Goal: Transaction & Acquisition: Purchase product/service

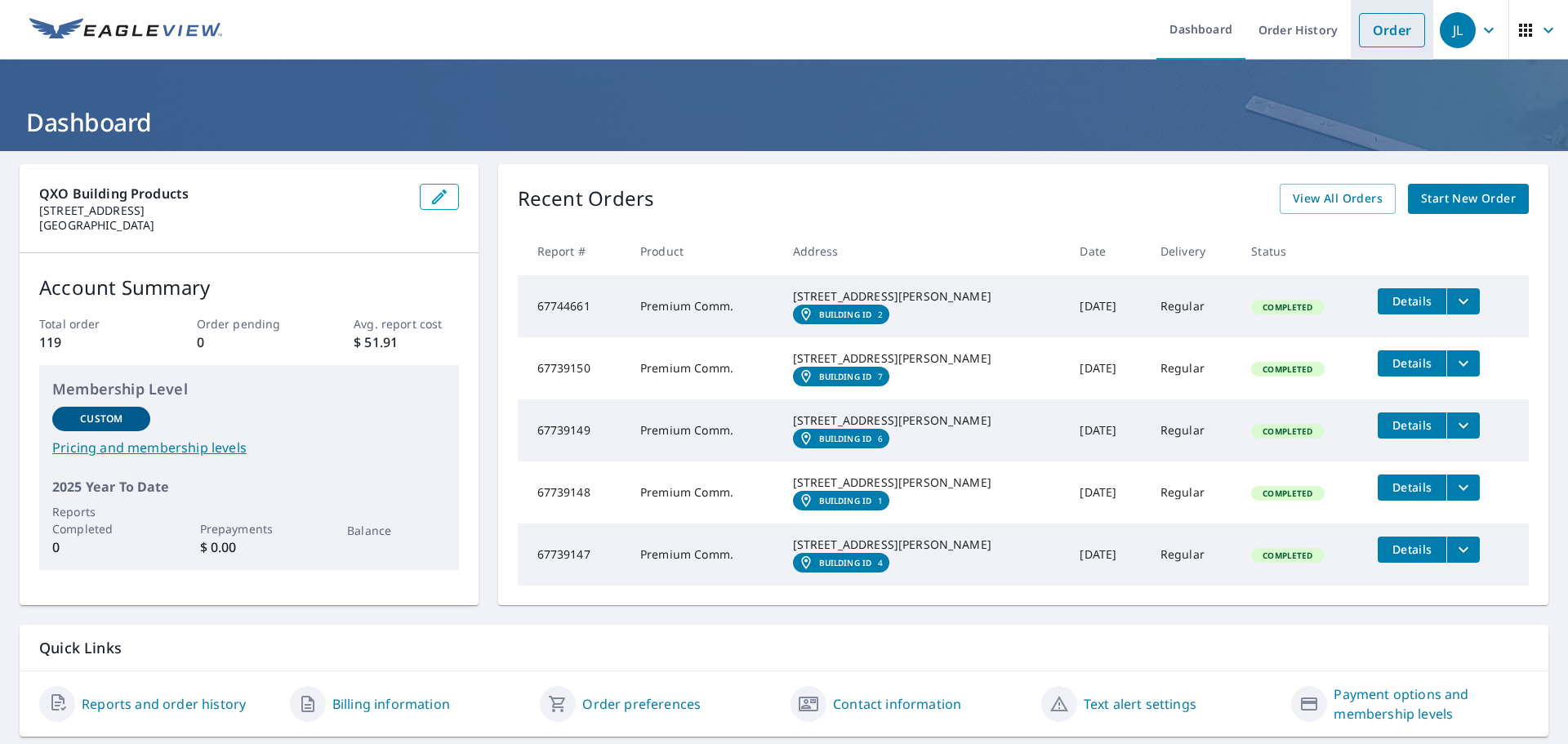
click at [1384, 33] on link "Order" at bounding box center [1392, 30] width 66 height 35
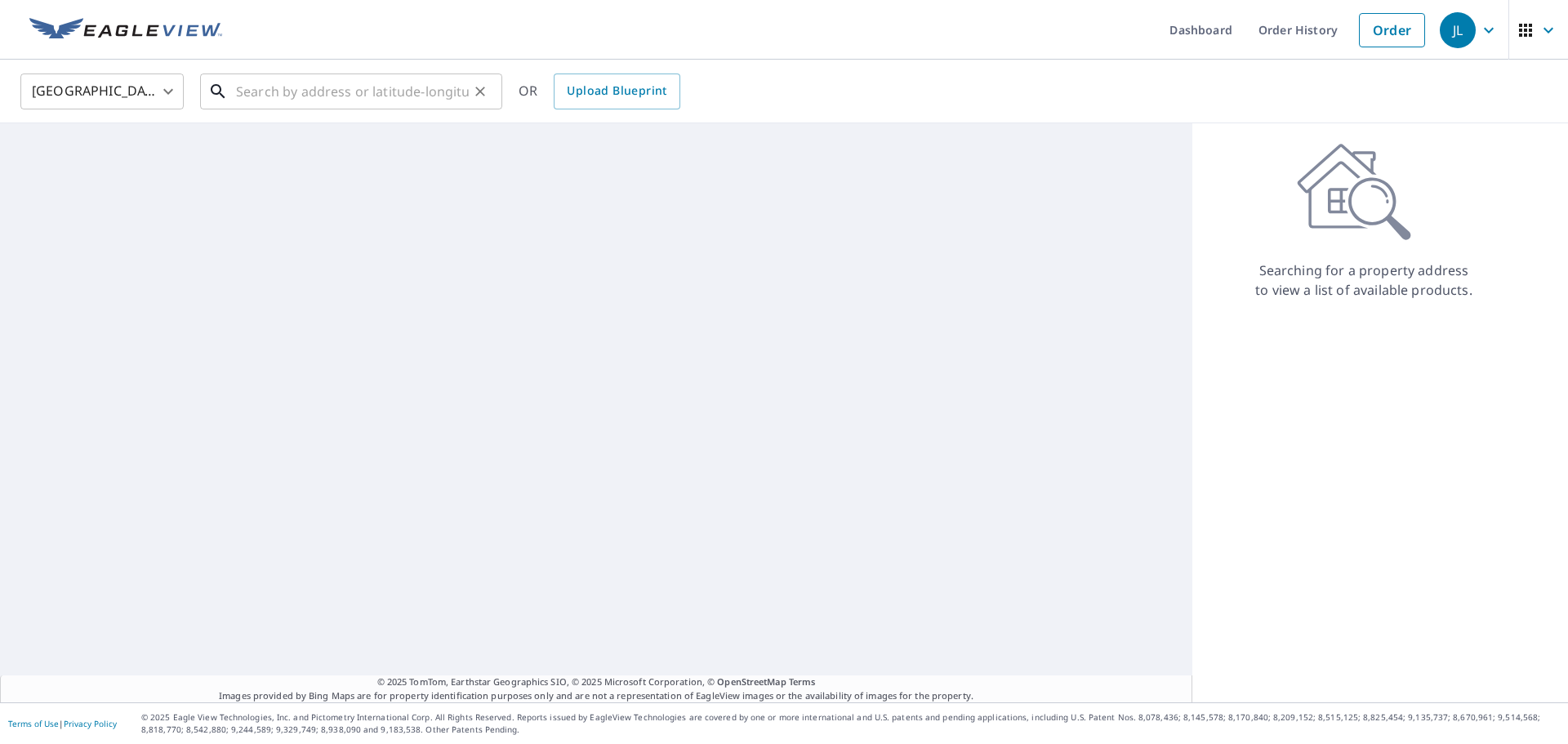
click at [391, 94] on input "text" at bounding box center [352, 91] width 233 height 45
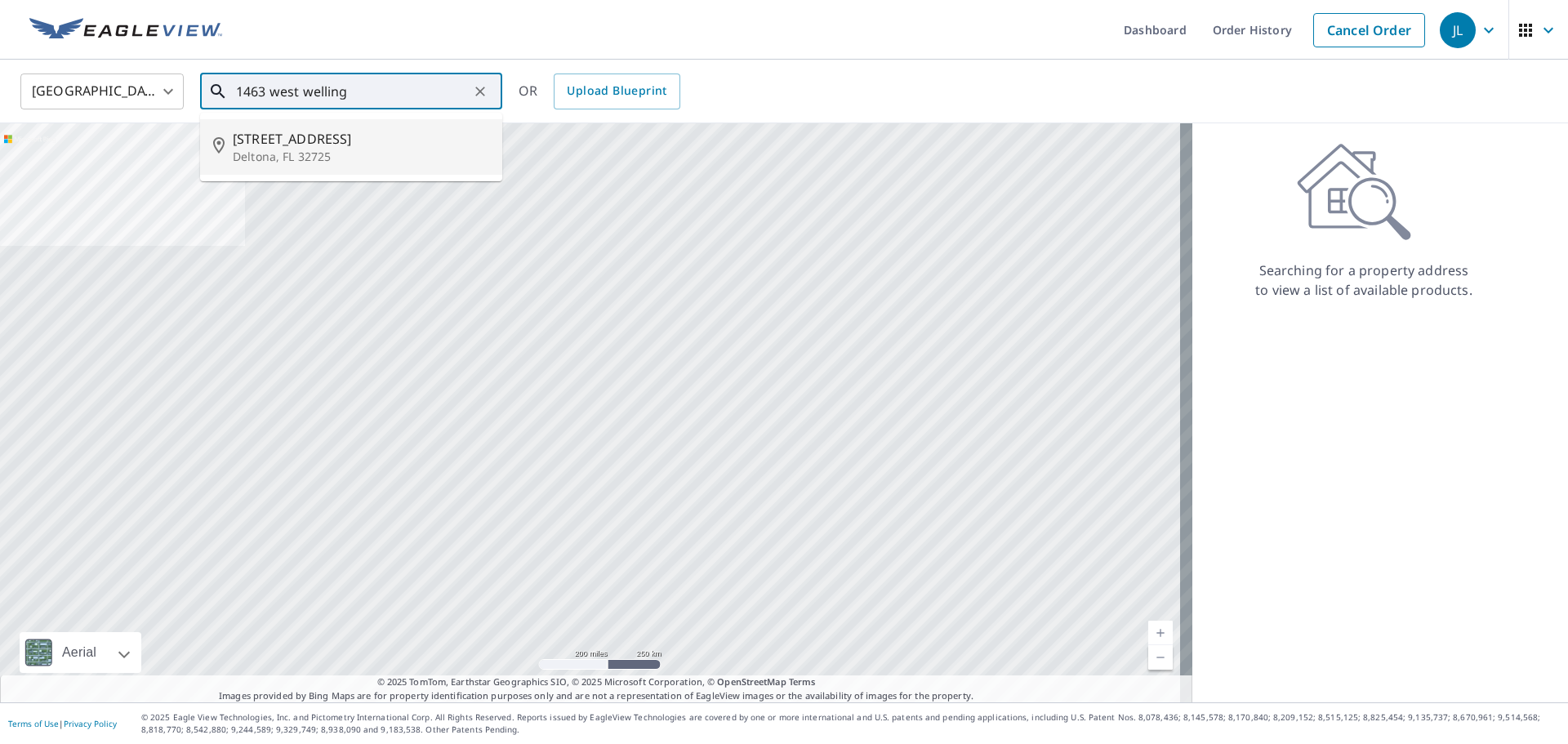
click at [348, 152] on p "Deltona, FL 32725" at bounding box center [361, 157] width 257 height 16
type input "[STREET_ADDRESS][PERSON_NAME]"
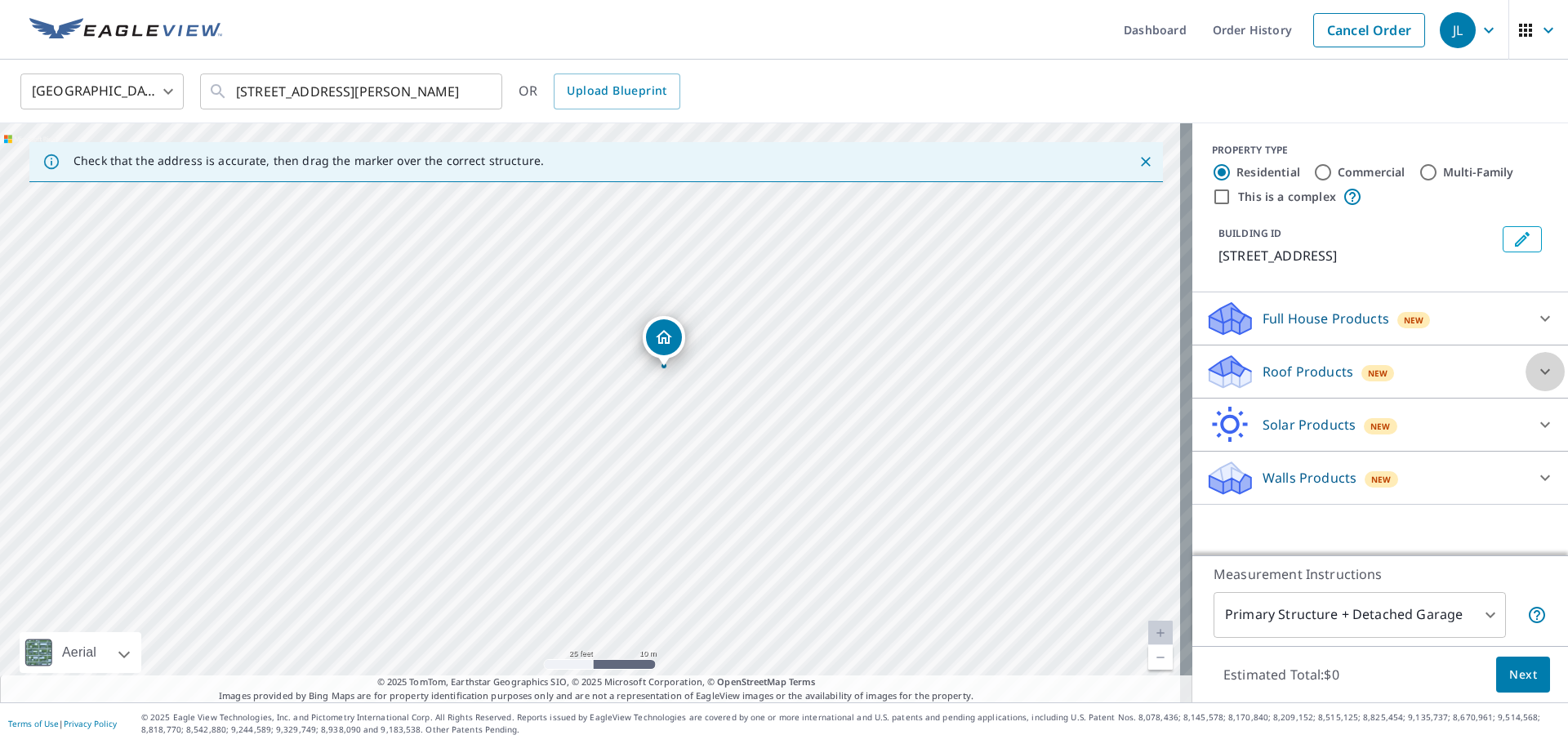
click at [1536, 371] on icon at bounding box center [1546, 372] width 20 height 20
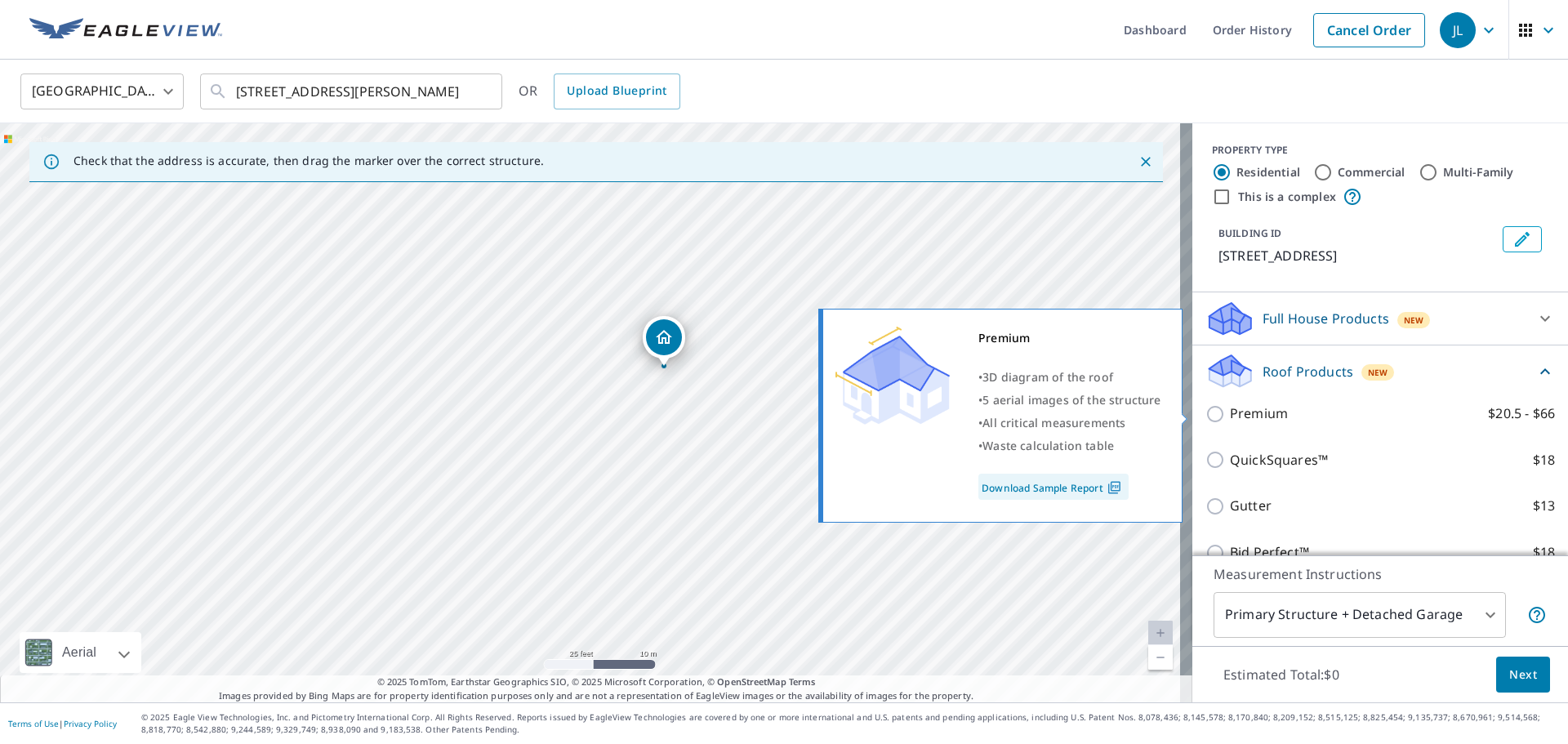
click at [1205, 416] on input "Premium $20.5 - $66" at bounding box center [1218, 414] width 25 height 20
checkbox input "true"
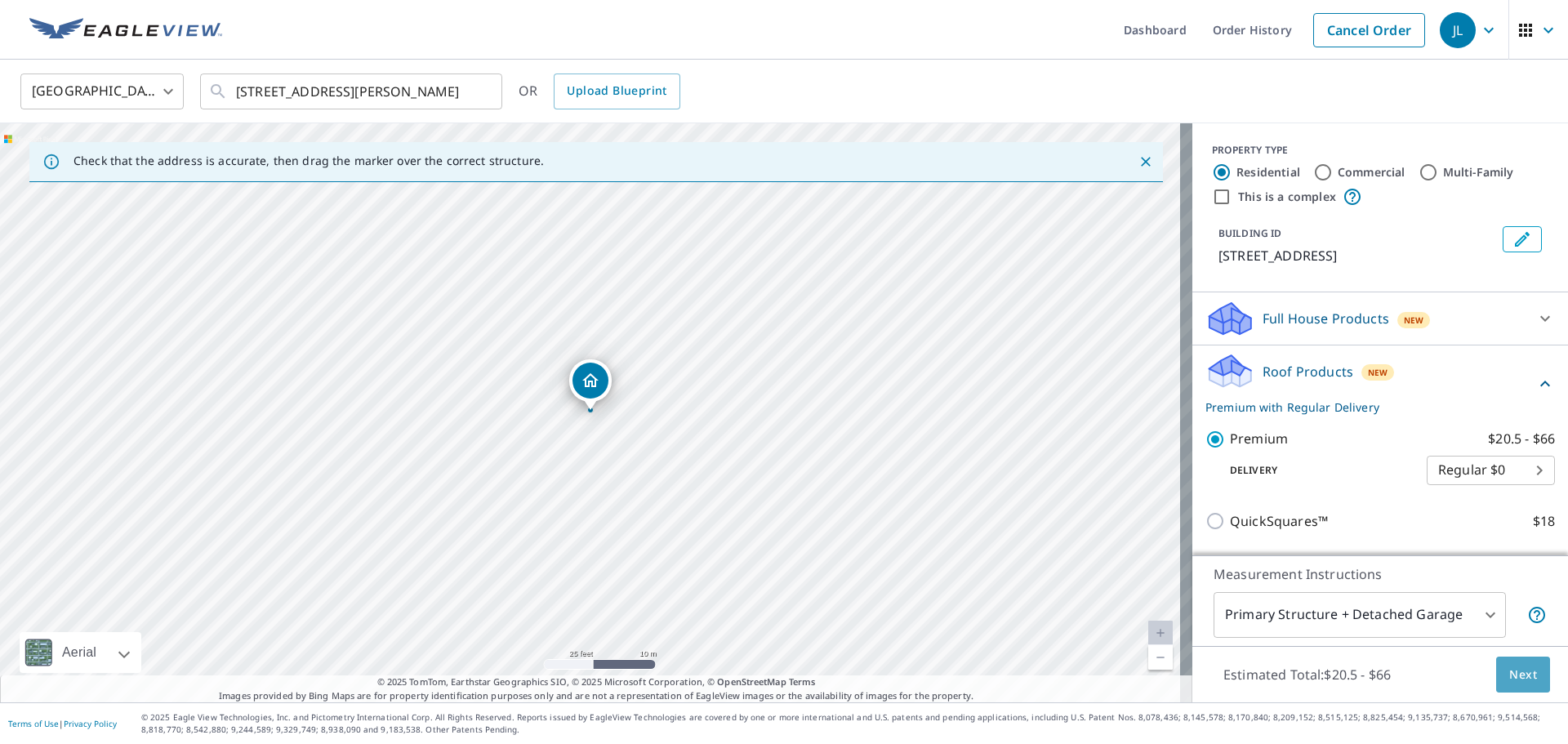
click at [1526, 674] on button "Next" at bounding box center [1523, 675] width 54 height 37
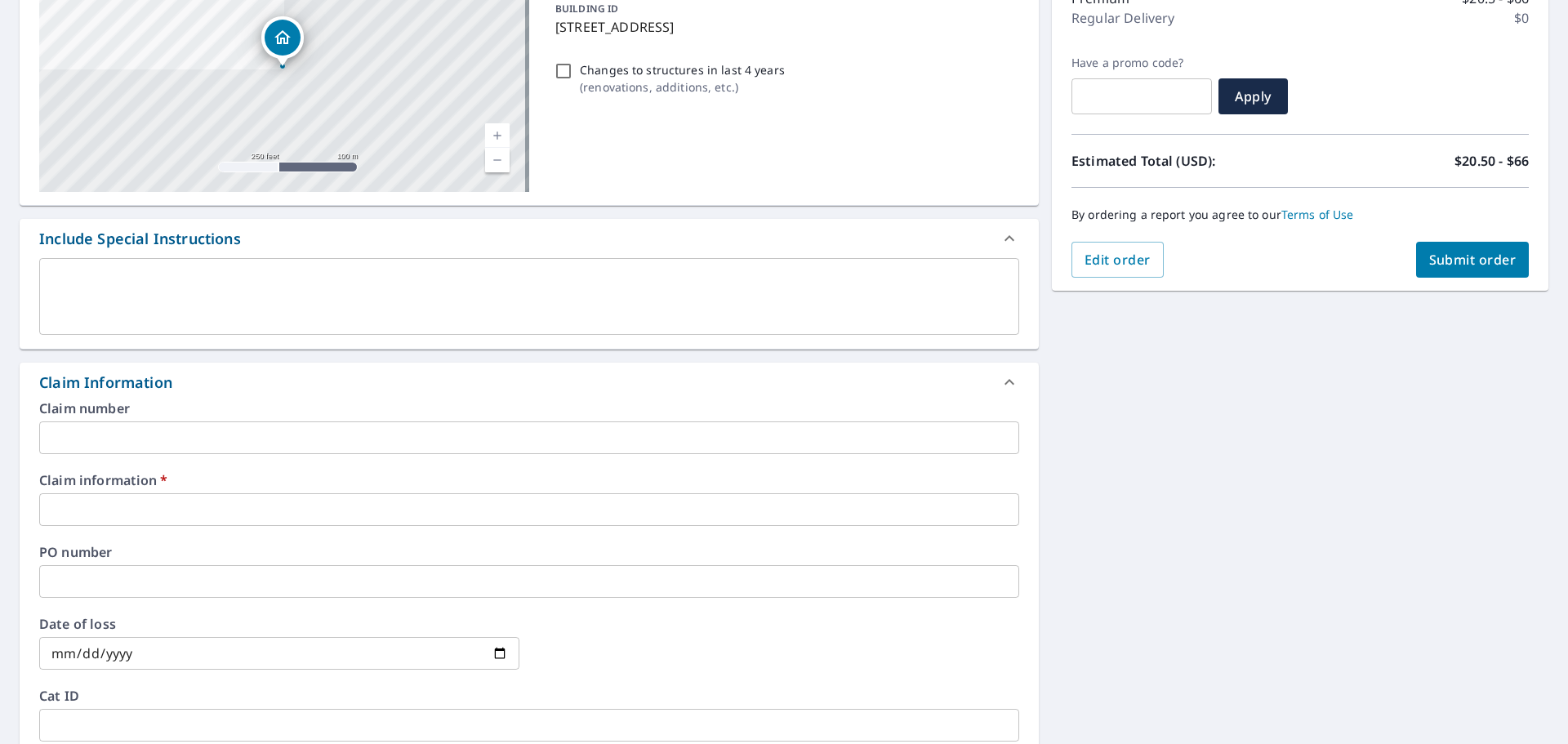
scroll to position [245, 0]
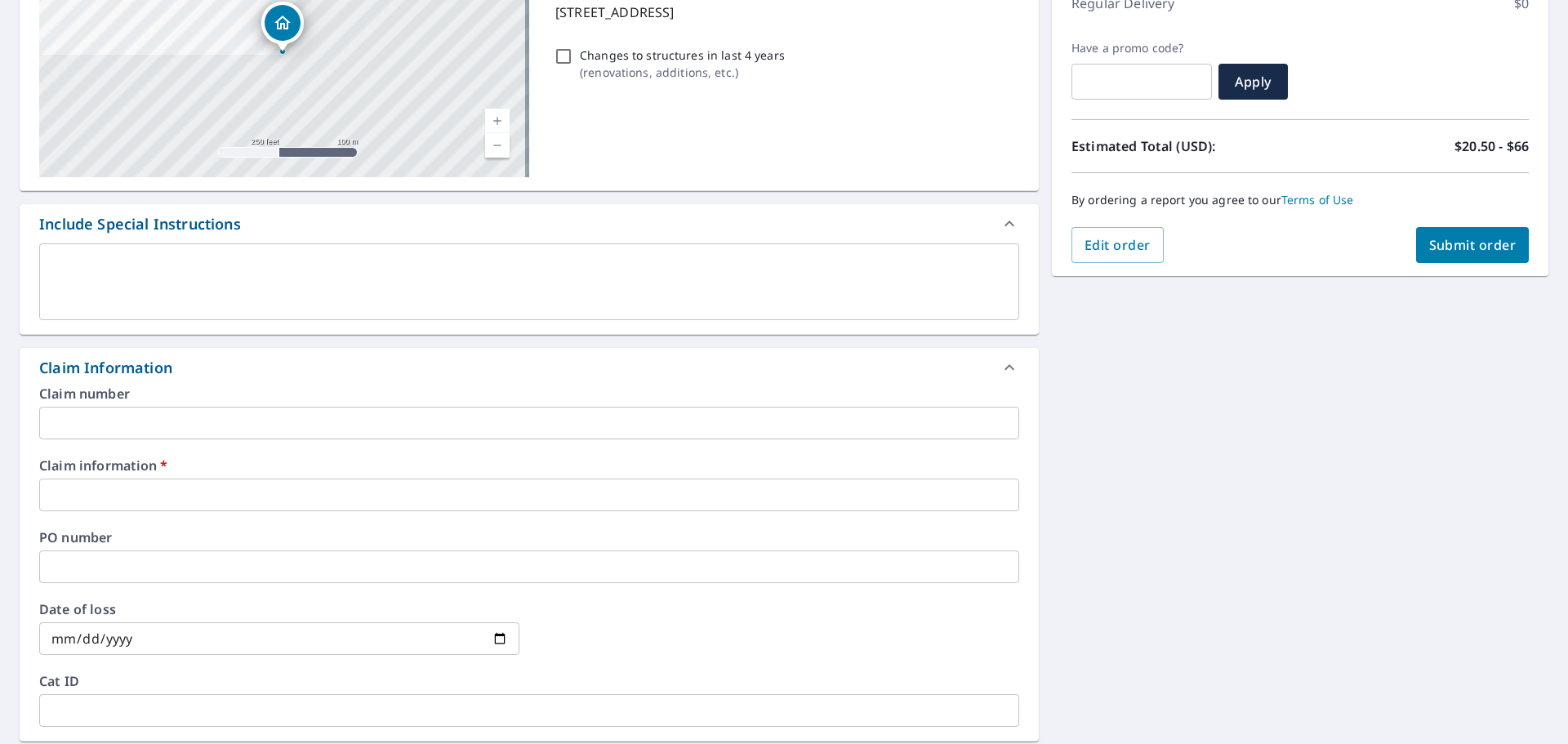
click at [145, 486] on input "text" at bounding box center [529, 495] width 980 height 33
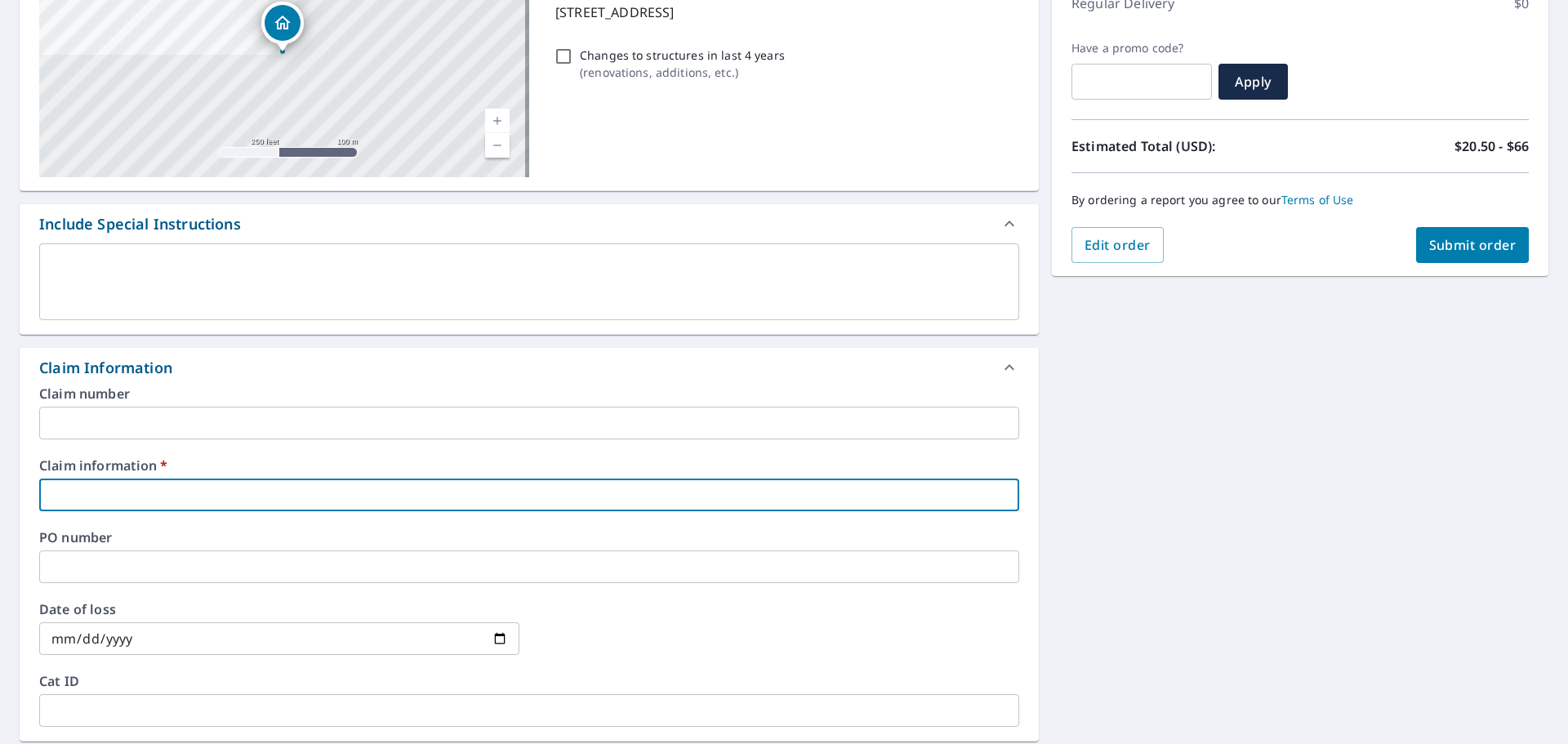
type input "na"
checkbox input "true"
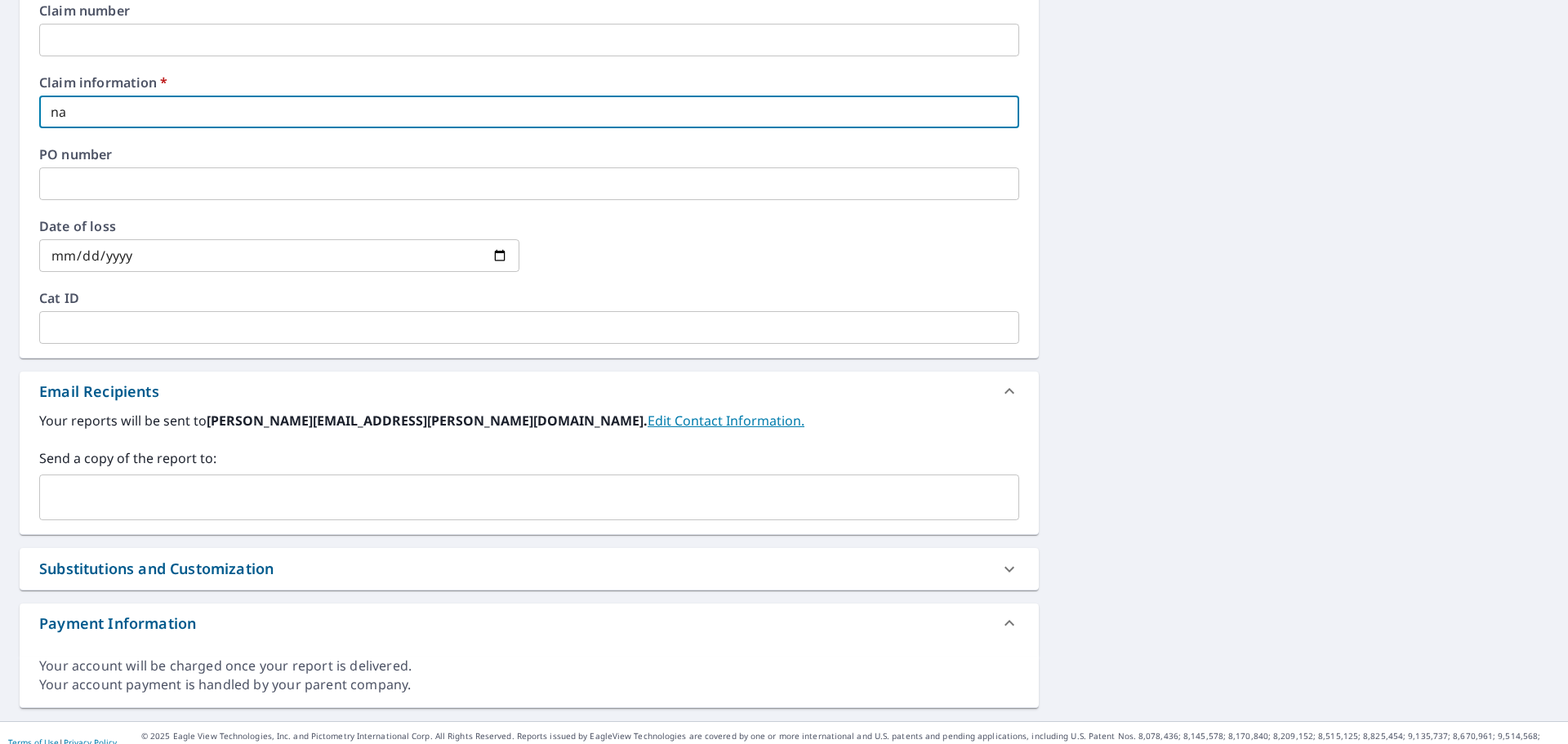
scroll to position [647, 0]
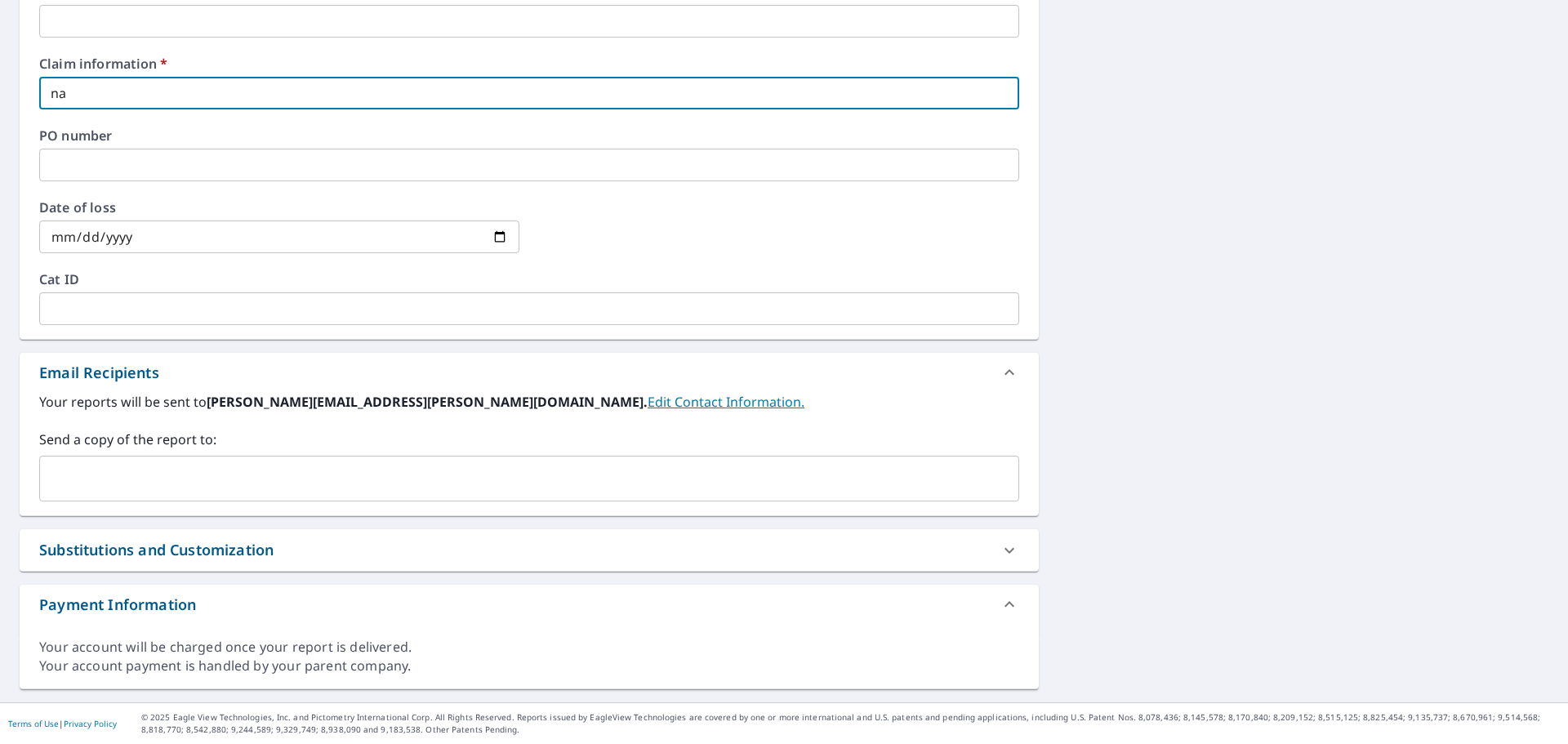
click at [161, 485] on input "text" at bounding box center [517, 478] width 941 height 31
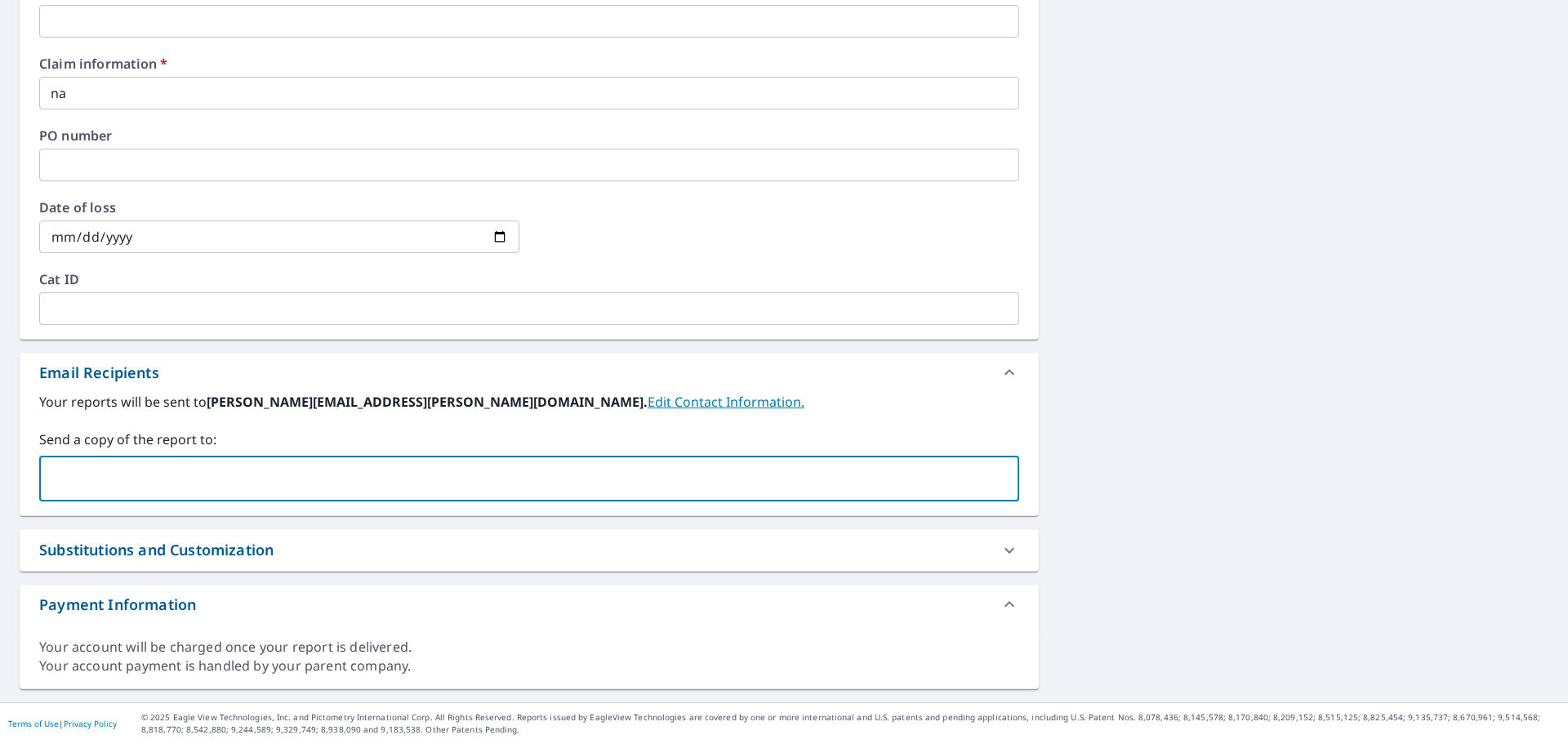
paste input "[EMAIL_ADDRESS][DOMAIN_NAME]"
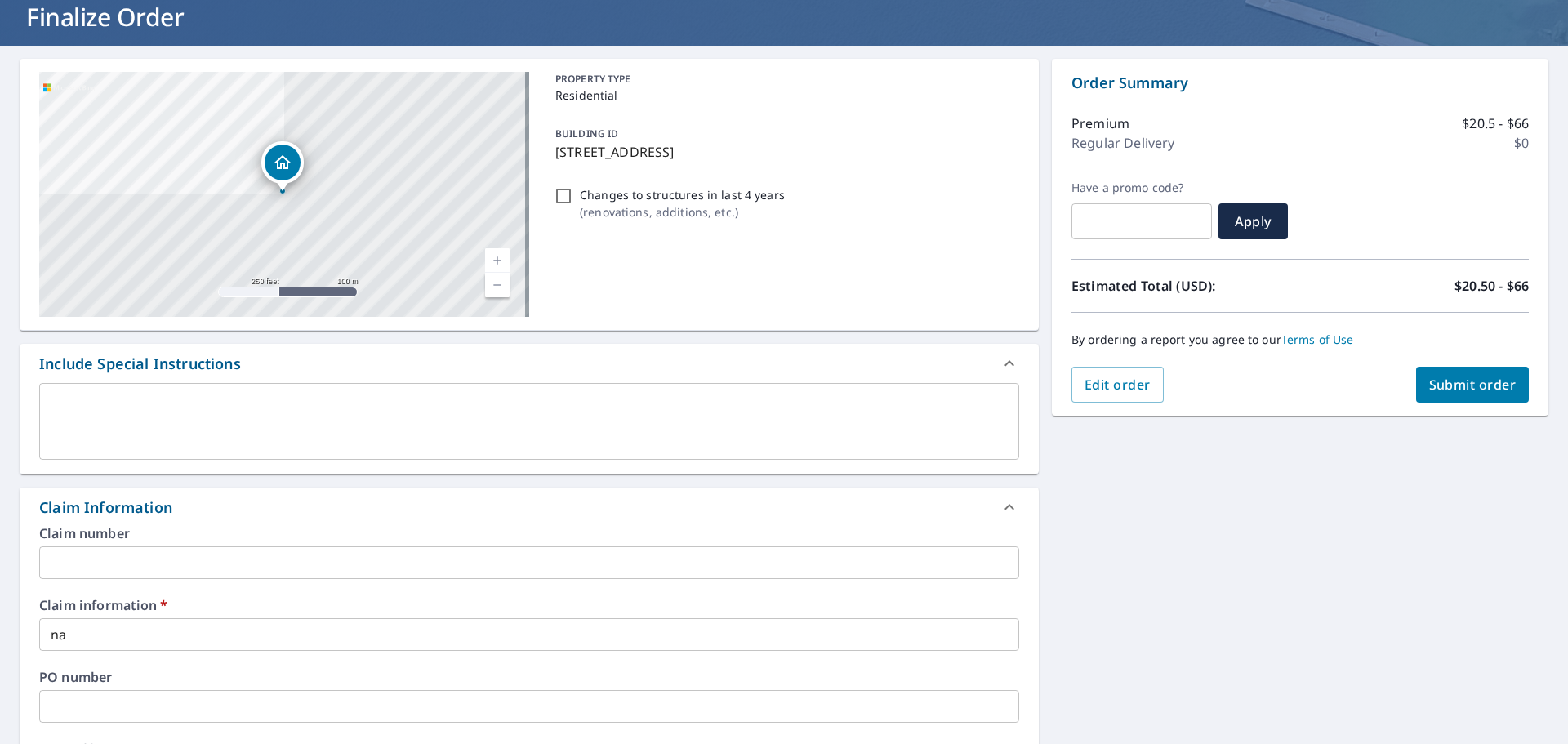
scroll to position [75, 0]
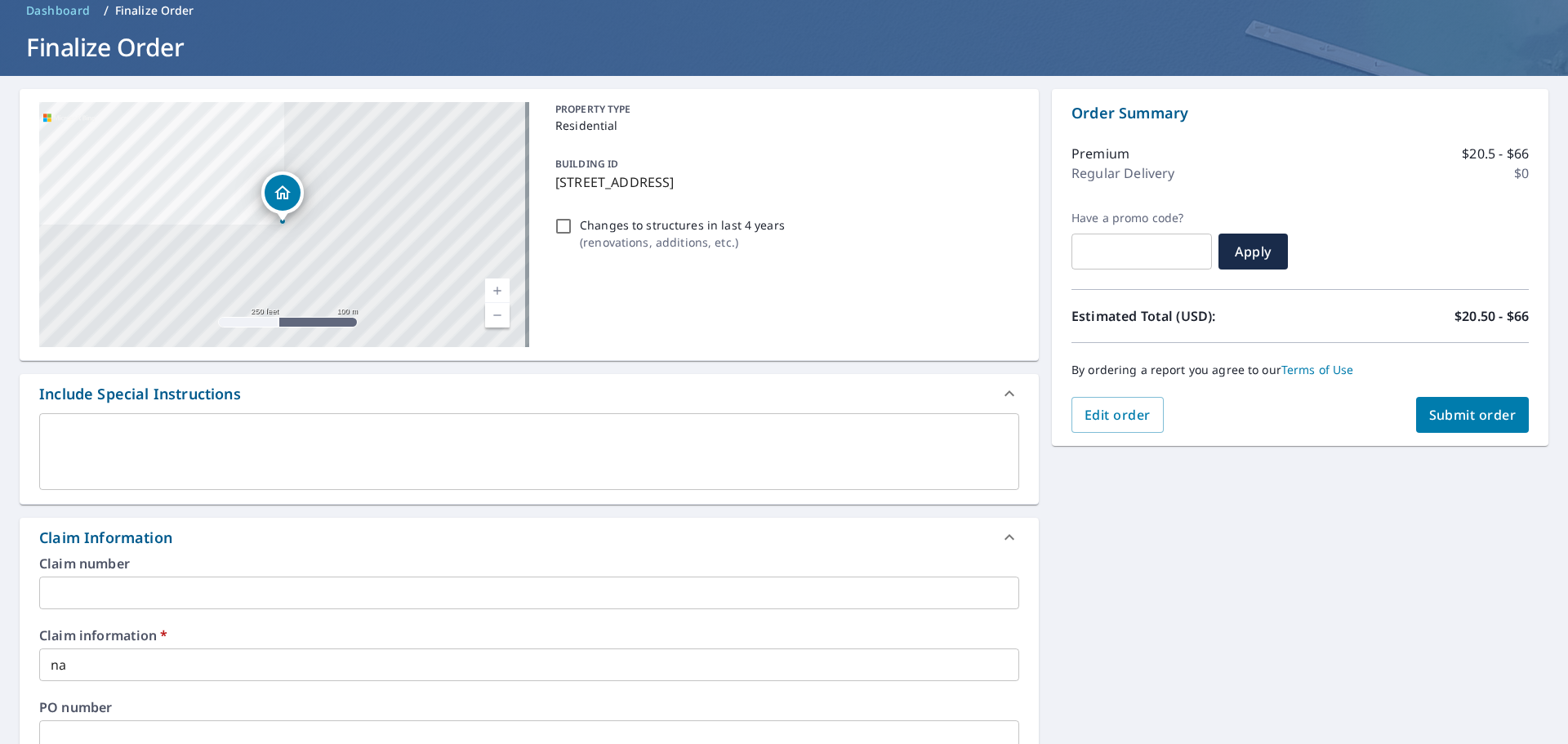
type input "[EMAIL_ADDRESS][DOMAIN_NAME]"
click at [1451, 421] on span "Submit order" at bounding box center [1473, 415] width 87 height 18
checkbox input "true"
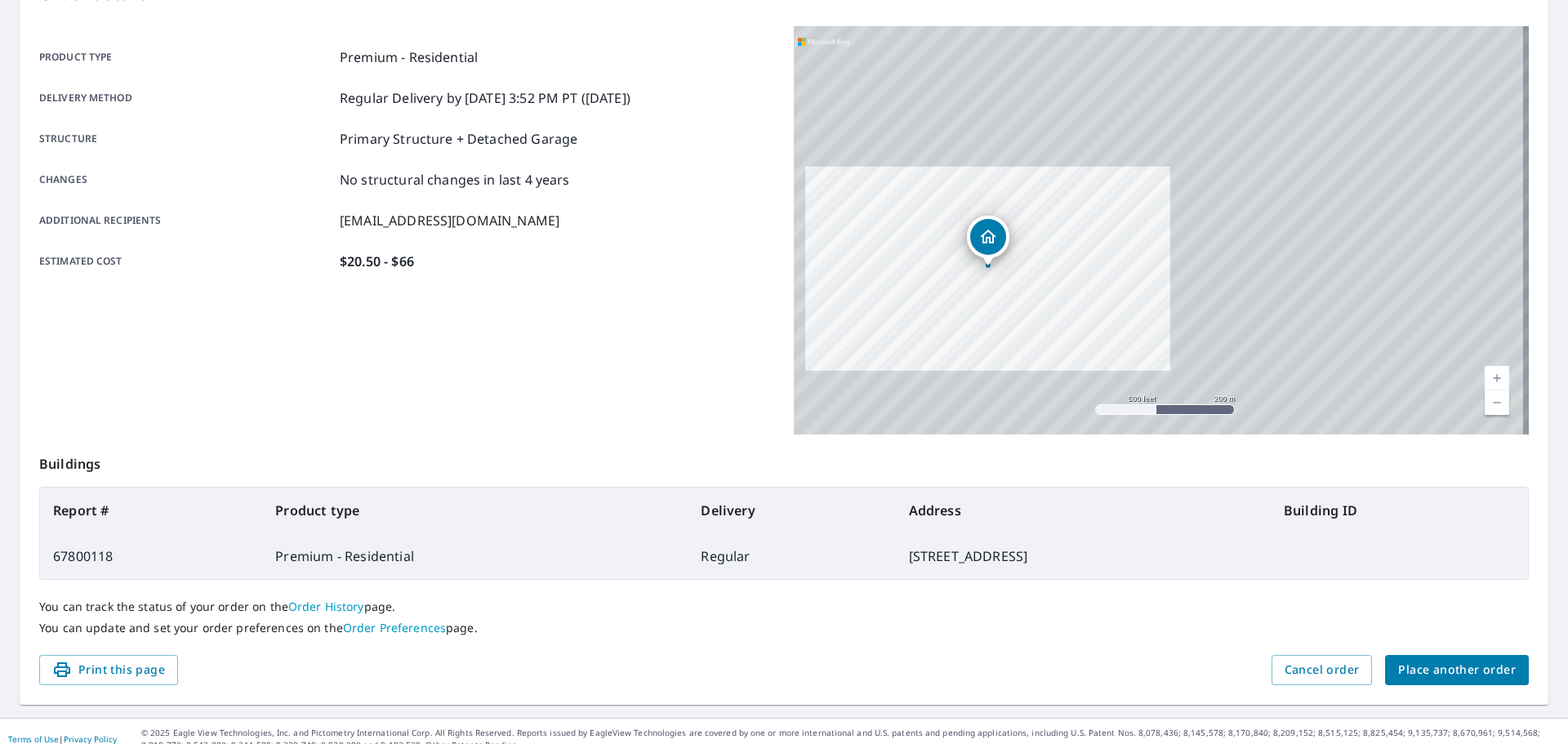
scroll to position [217, 0]
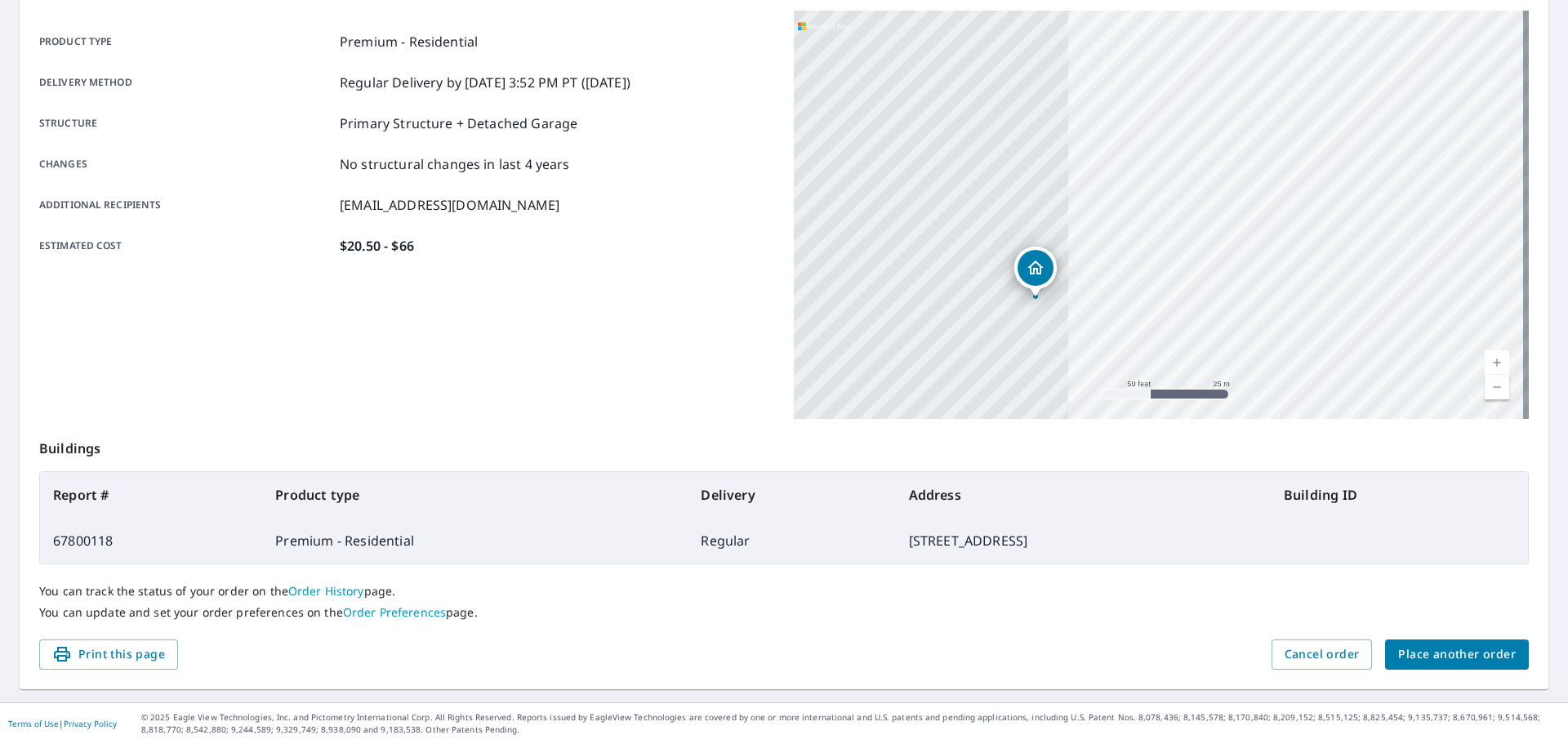
drag, startPoint x: 877, startPoint y: 259, endPoint x: 1437, endPoint y: 255, distance: 560.0
click at [1437, 255] on div "[STREET_ADDRESS][PERSON_NAME]" at bounding box center [1161, 215] width 735 height 408
